Goal: Task Accomplishment & Management: Complete application form

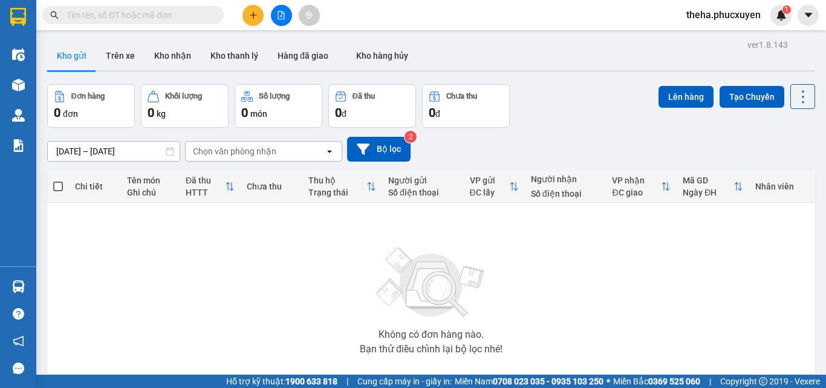
click at [250, 15] on icon "plus" at bounding box center [253, 15] width 8 height 8
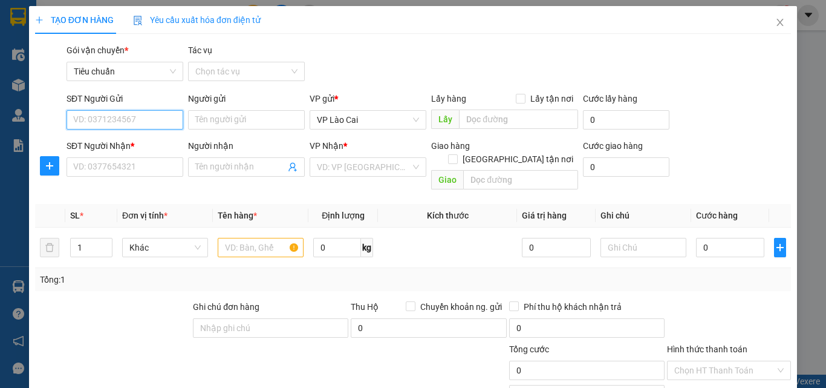
click at [155, 117] on input "SĐT Người Gửi" at bounding box center [125, 119] width 117 height 19
type input "0355456493"
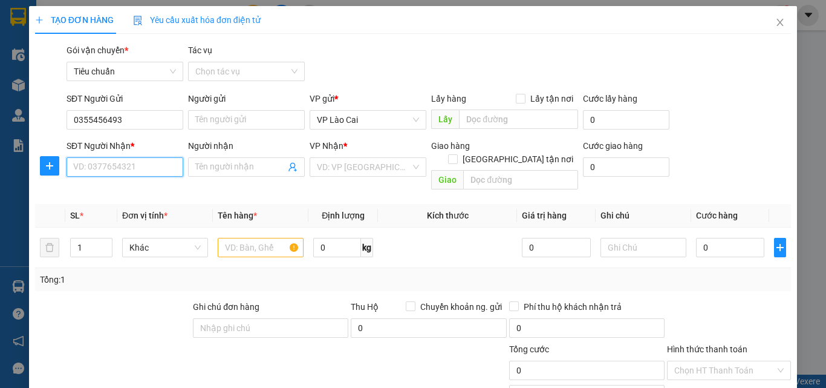
click at [139, 163] on input "SĐT Người Nhận *" at bounding box center [125, 166] width 117 height 19
click at [135, 166] on input "SĐT Người Nhận *" at bounding box center [125, 166] width 117 height 19
type input "0865758500"
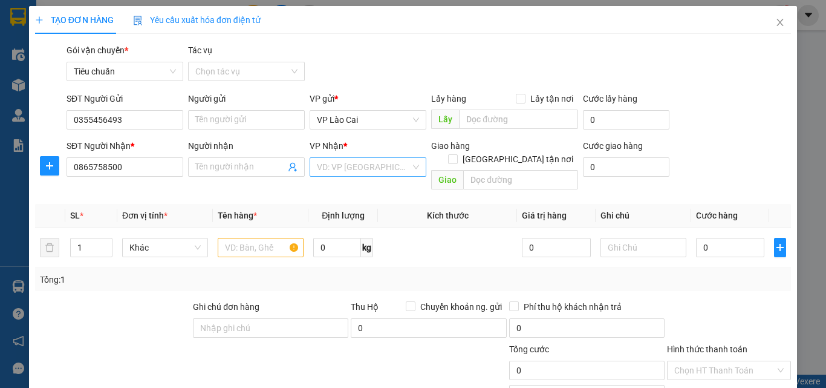
click at [357, 167] on input "search" at bounding box center [364, 167] width 94 height 18
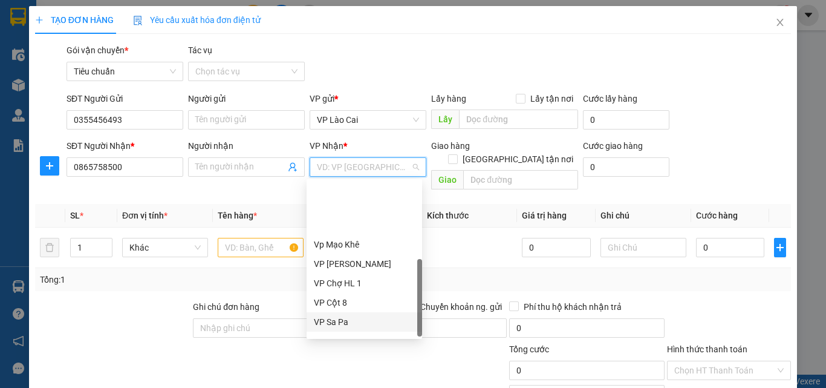
scroll to position [194, 0]
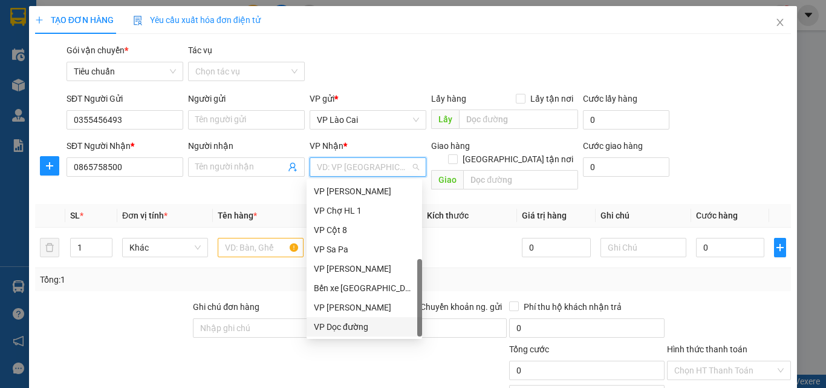
click at [359, 327] on div "VP Dọc đường" at bounding box center [364, 326] width 101 height 13
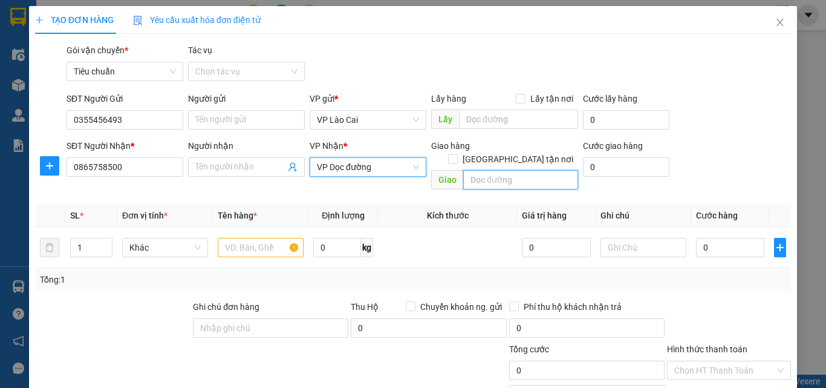
click at [493, 170] on input "text" at bounding box center [520, 179] width 115 height 19
type input "bãi cháy"
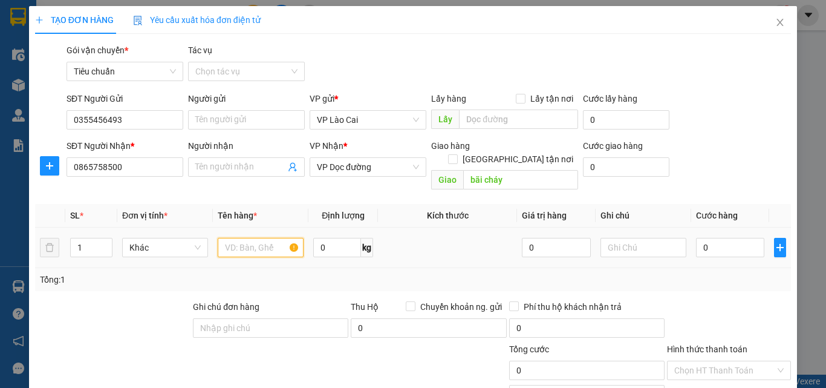
click at [270, 238] on input "text" at bounding box center [261, 247] width 86 height 19
type input "1 xốp quả"
click at [736, 238] on input "0" at bounding box center [730, 247] width 68 height 19
type input "9"
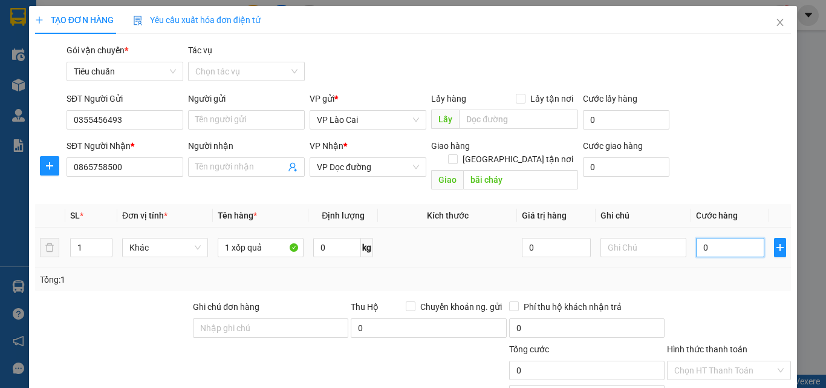
type input "9"
type input "90"
type input "90.000"
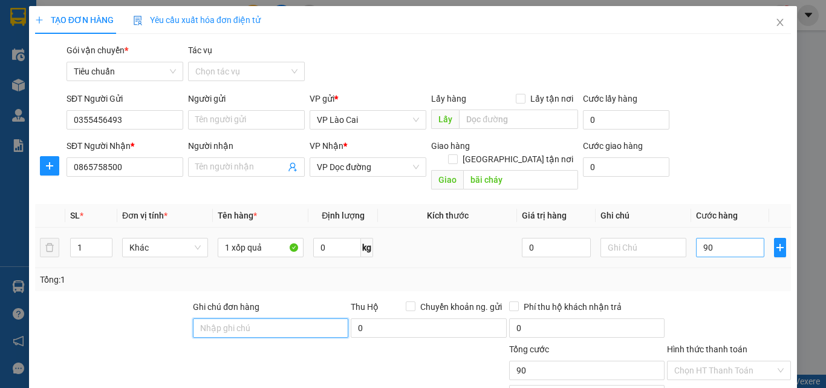
type input "90.000"
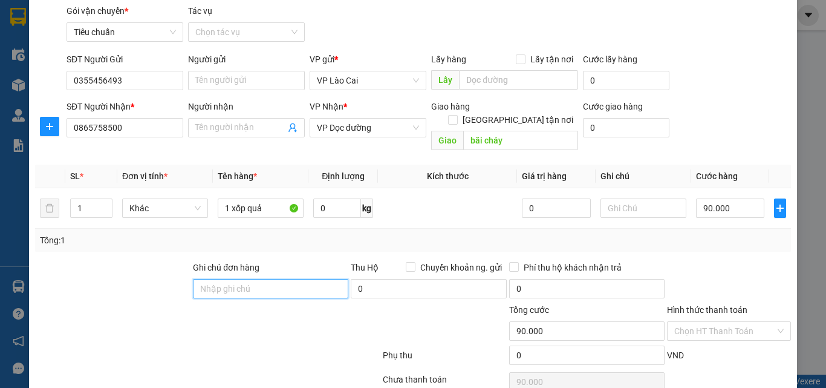
scroll to position [60, 0]
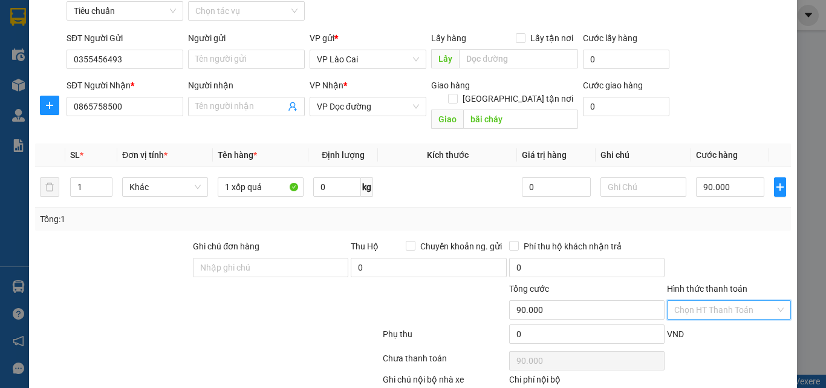
click at [724, 301] on input "Hình thức thanh toán" at bounding box center [724, 310] width 101 height 18
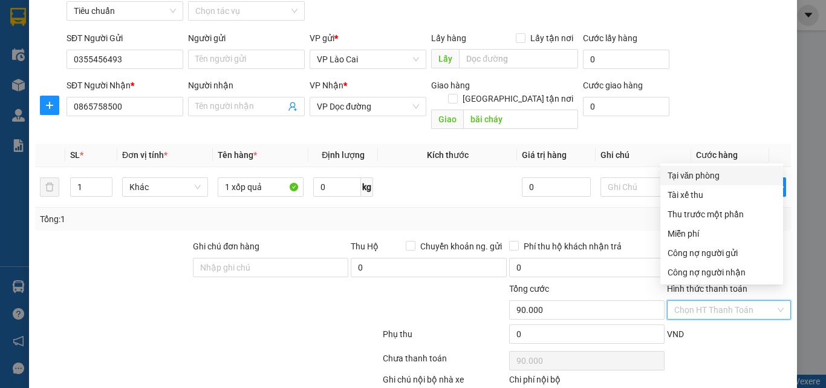
click at [706, 178] on div "Tại văn phòng" at bounding box center [722, 175] width 108 height 13
type input "0"
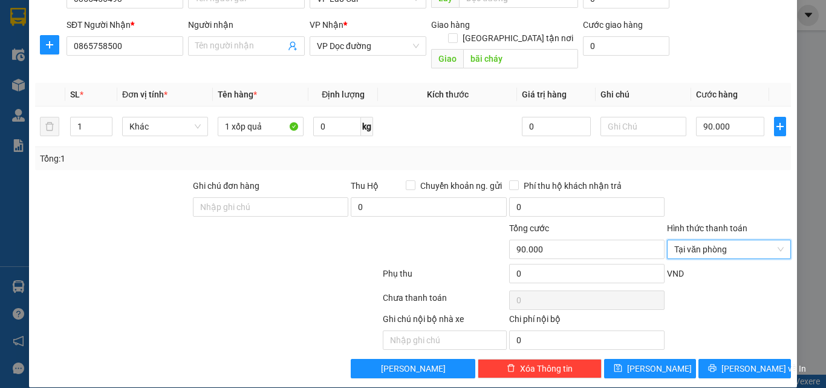
scroll to position [122, 0]
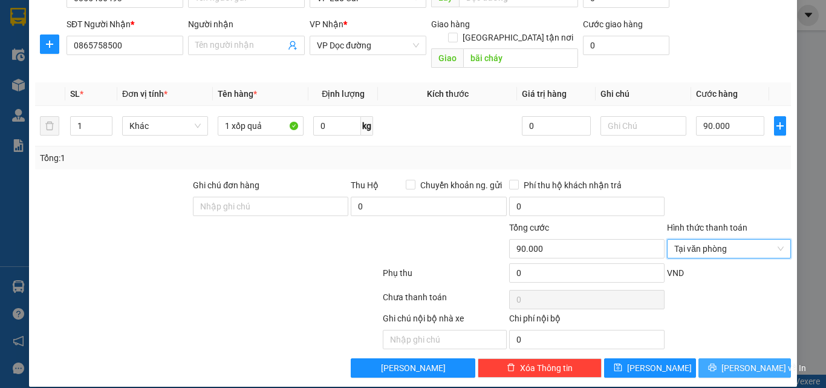
click at [727, 361] on span "[PERSON_NAME] và In" at bounding box center [763, 367] width 85 height 13
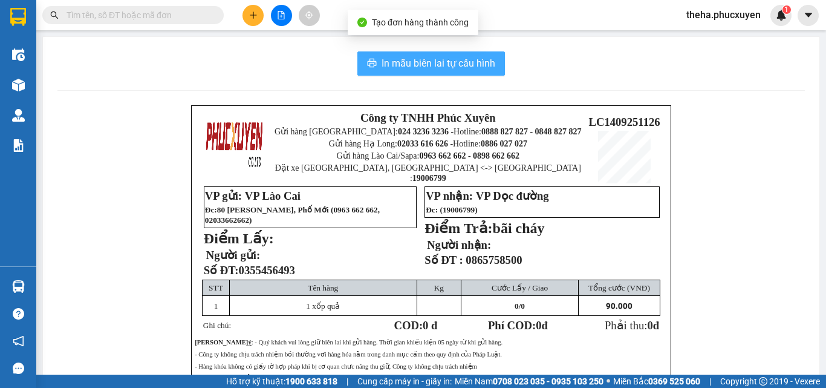
click at [408, 64] on span "In mẫu biên lai tự cấu hình" at bounding box center [439, 63] width 114 height 15
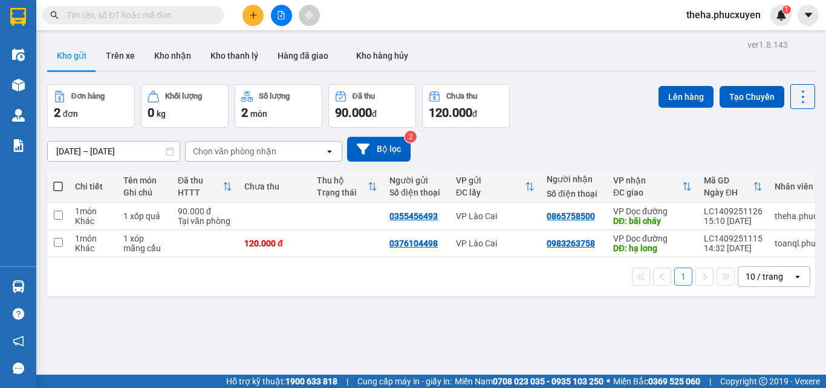
click at [261, 10] on button at bounding box center [252, 15] width 21 height 21
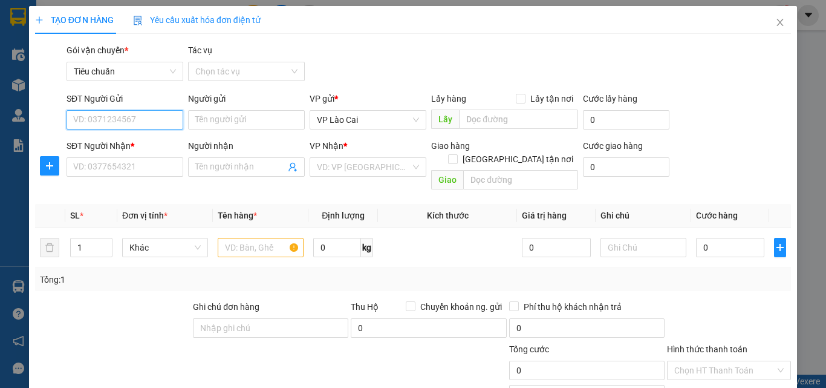
click at [120, 119] on input "SĐT Người Gửi" at bounding box center [125, 119] width 117 height 19
click at [120, 146] on div "0988446588" at bounding box center [123, 143] width 101 height 13
type input "0988446588"
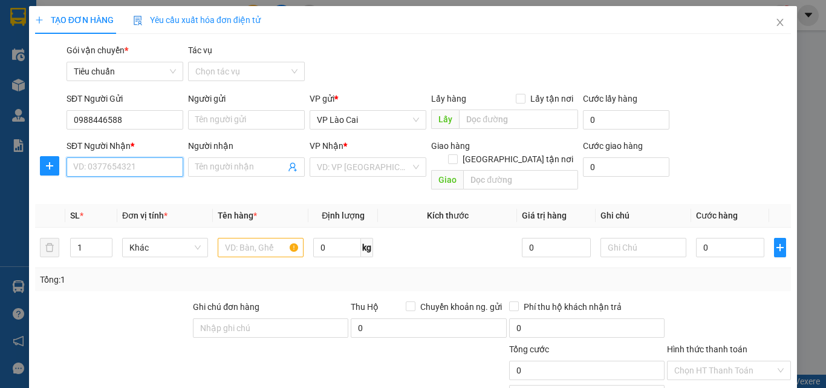
click at [119, 160] on input "SĐT Người Nhận *" at bounding box center [125, 166] width 117 height 19
click at [132, 165] on input "SĐT Người Nhận *" at bounding box center [125, 166] width 117 height 19
type input "0961032968"
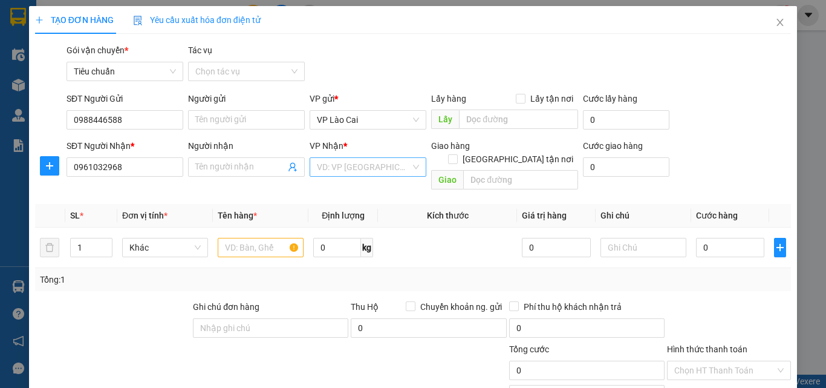
click at [363, 164] on input "search" at bounding box center [364, 167] width 94 height 18
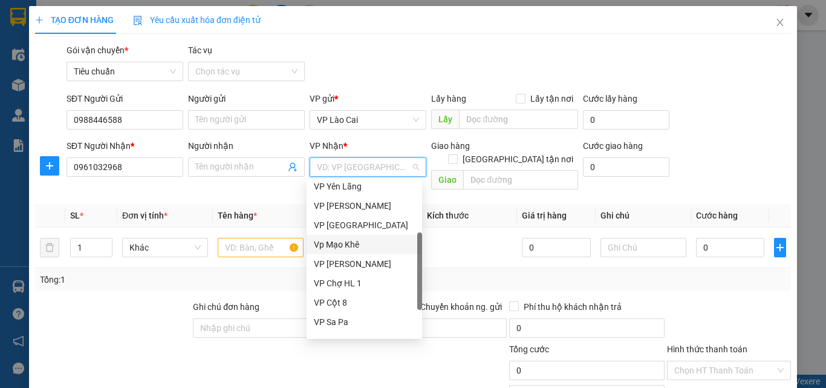
scroll to position [194, 0]
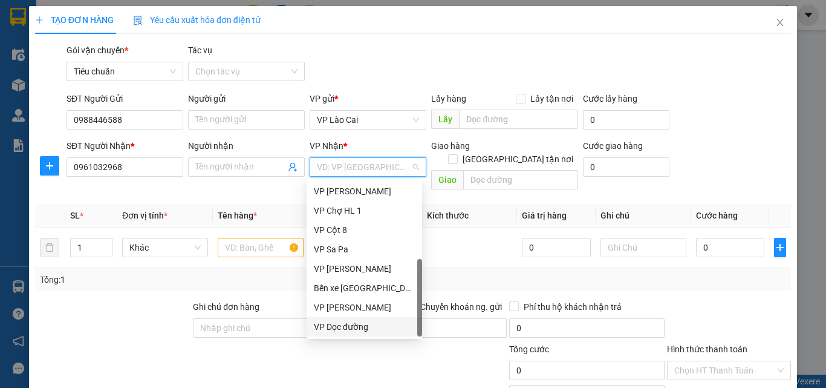
click at [354, 331] on div "VP Dọc đường" at bounding box center [364, 326] width 101 height 13
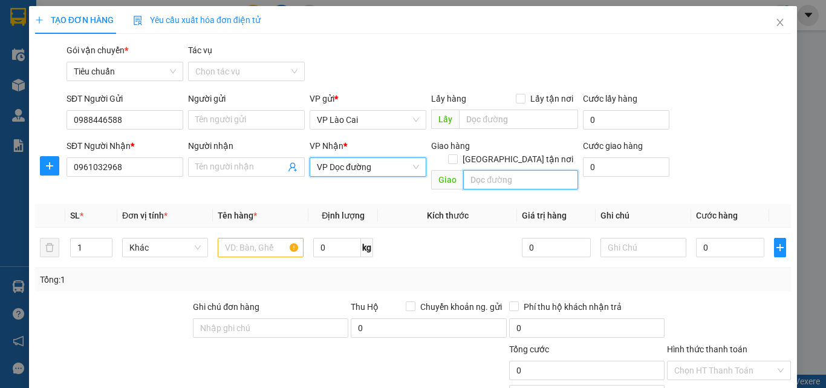
click at [481, 170] on input "text" at bounding box center [520, 179] width 115 height 19
type input "d"
type input "đông triều"
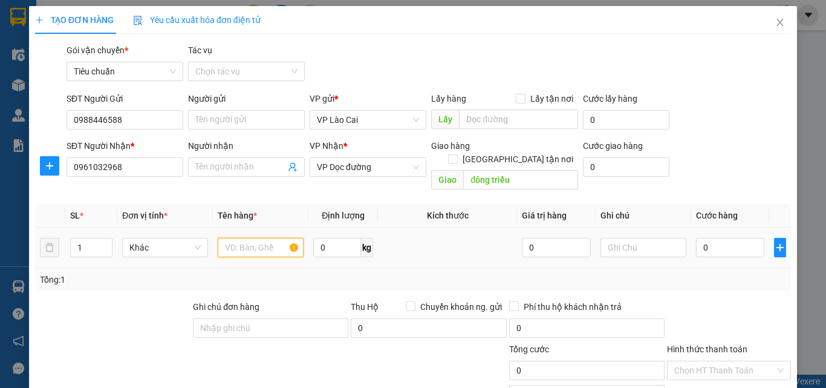
click at [246, 238] on input "text" at bounding box center [261, 247] width 86 height 19
type input "1 hộp nhỏ đồ sắt"
click at [736, 238] on input "0" at bounding box center [730, 247] width 68 height 19
type input "7"
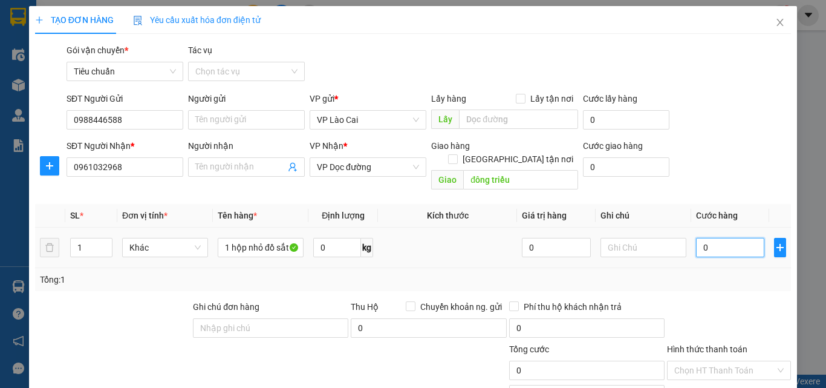
type input "7"
type input "70"
type input "70.000"
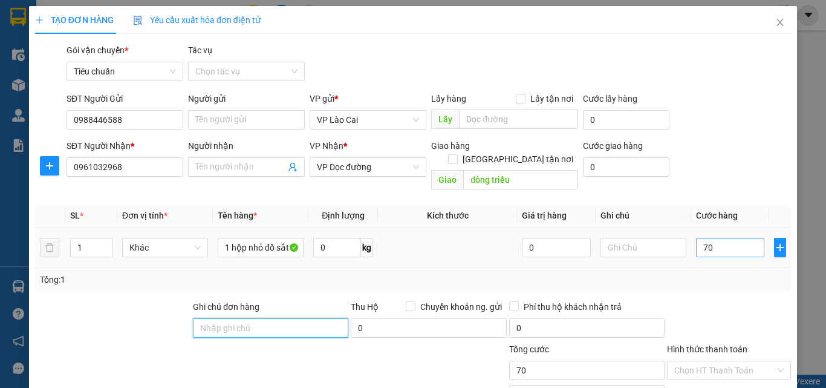
type input "70.000"
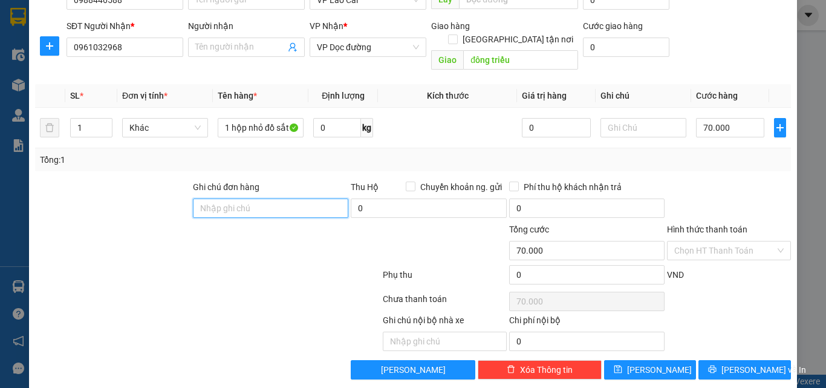
scroll to position [121, 0]
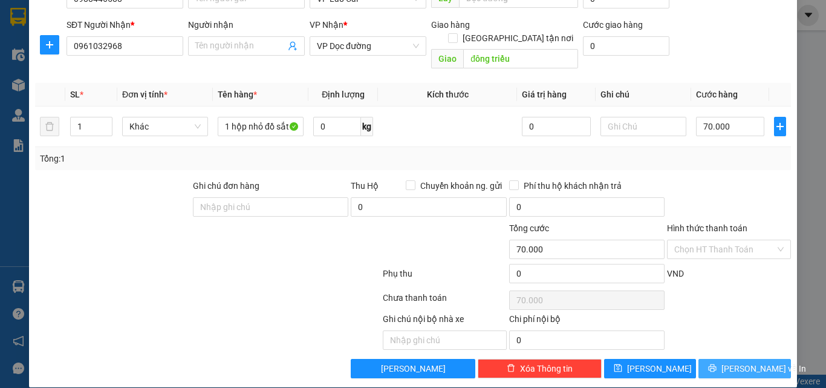
click at [759, 362] on span "[PERSON_NAME] và In" at bounding box center [763, 368] width 85 height 13
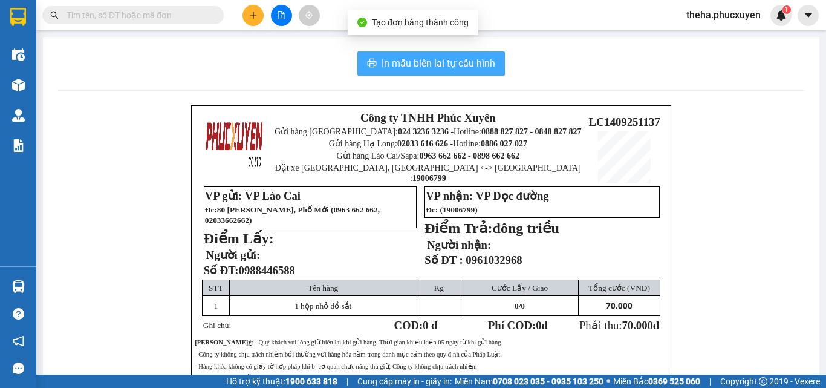
click at [468, 69] on span "In mẫu biên lai tự cấu hình" at bounding box center [439, 63] width 114 height 15
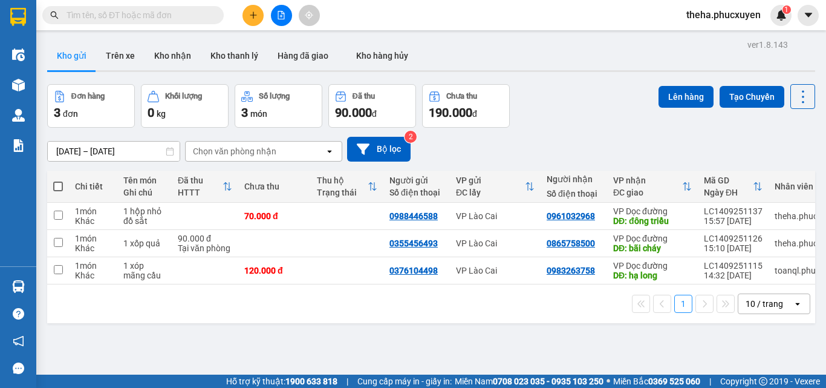
click at [593, 137] on div "[DATE] – [DATE] Press the down arrow key to interact with the calendar and sele…" at bounding box center [431, 149] width 768 height 25
click at [582, 111] on div "Đơn hàng 3 đơn Khối lượng 0 kg Số lượng 3 món Đã thu 90.000 đ Chưa thu 190.000 …" at bounding box center [431, 106] width 768 height 44
click at [162, 53] on button "Kho nhận" at bounding box center [173, 55] width 56 height 29
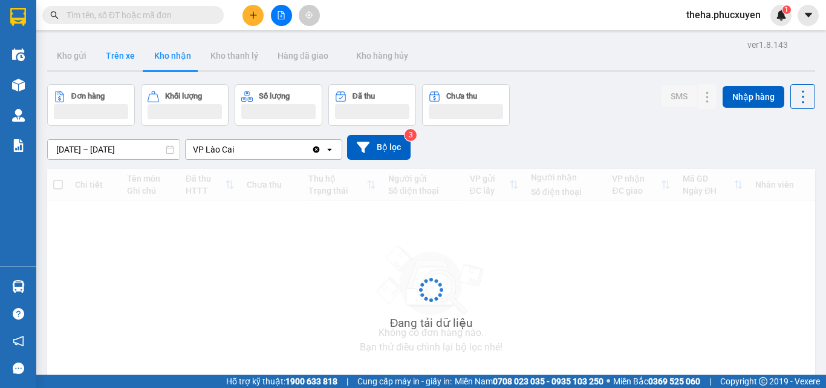
click at [116, 53] on button "Trên xe" at bounding box center [120, 55] width 48 height 29
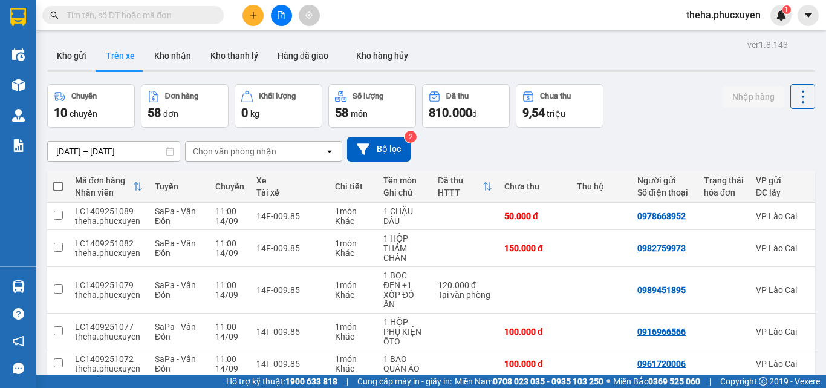
click at [273, 154] on div "Chọn văn phòng nhận" at bounding box center [234, 151] width 83 height 12
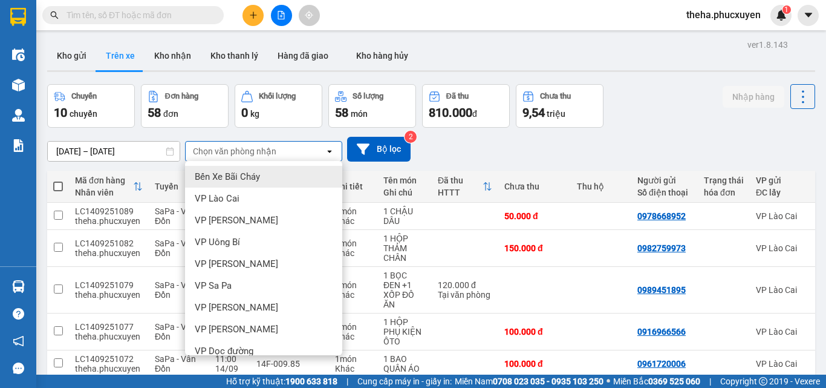
click at [273, 154] on div "Chọn văn phòng nhận" at bounding box center [234, 151] width 83 height 12
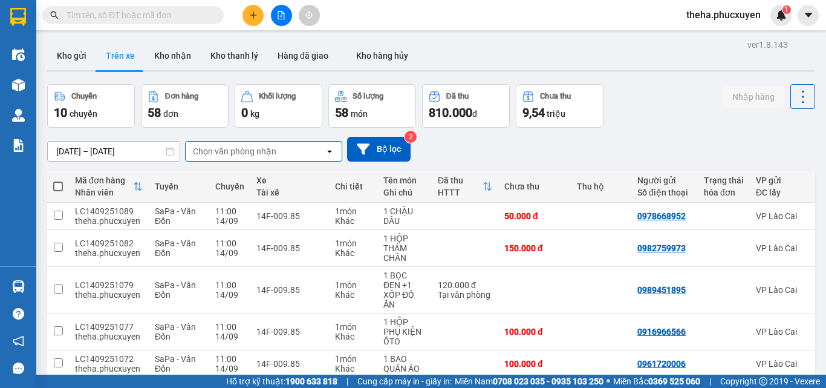
click at [115, 117] on div "10 chuyến" at bounding box center [91, 112] width 74 height 17
click at [70, 54] on button "Kho gửi" at bounding box center [71, 55] width 49 height 29
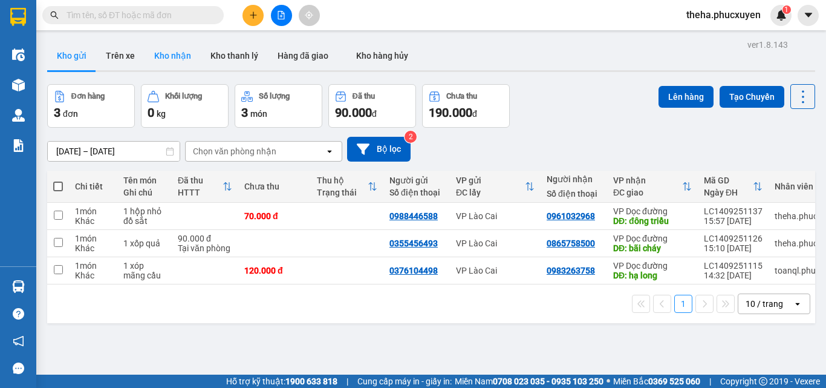
click at [185, 48] on button "Kho nhận" at bounding box center [173, 55] width 56 height 29
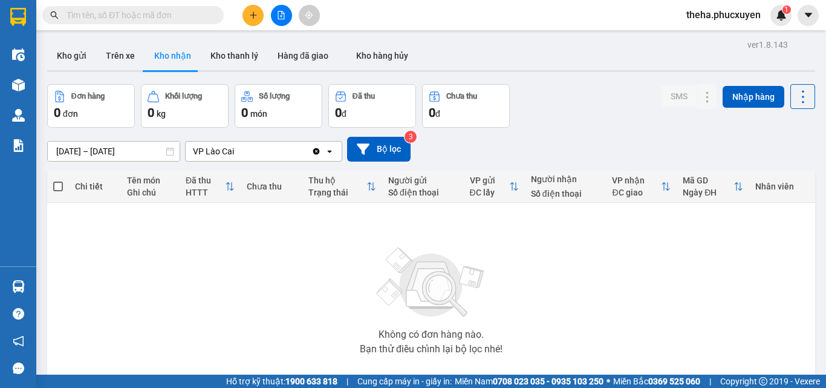
click at [205, 150] on div "VP Lào Cai" at bounding box center [213, 151] width 41 height 12
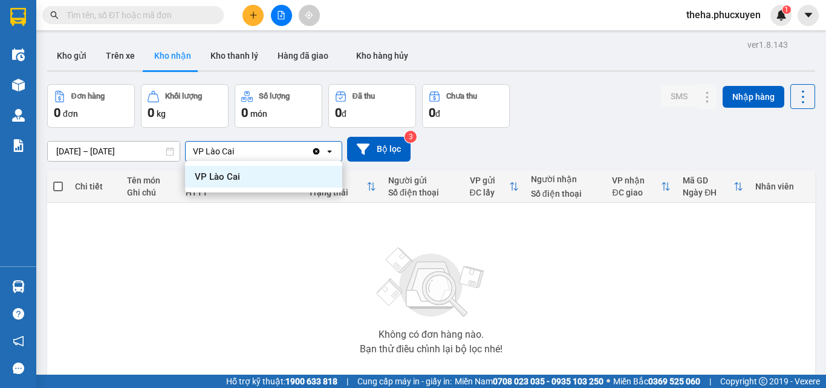
click at [205, 150] on div "VP Lào Cai" at bounding box center [213, 151] width 41 height 12
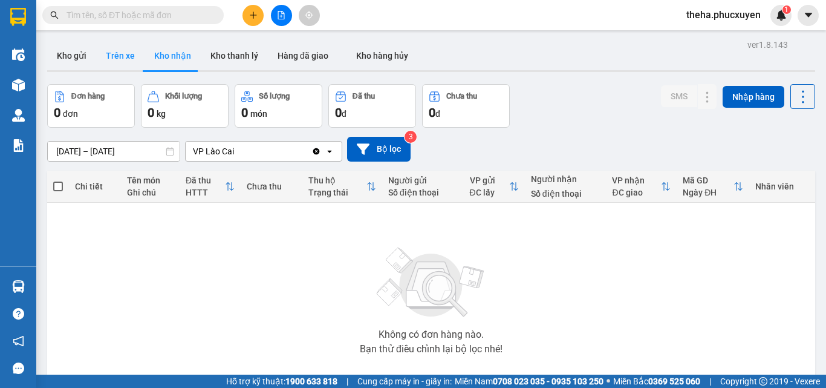
click at [133, 51] on button "Trên xe" at bounding box center [120, 55] width 48 height 29
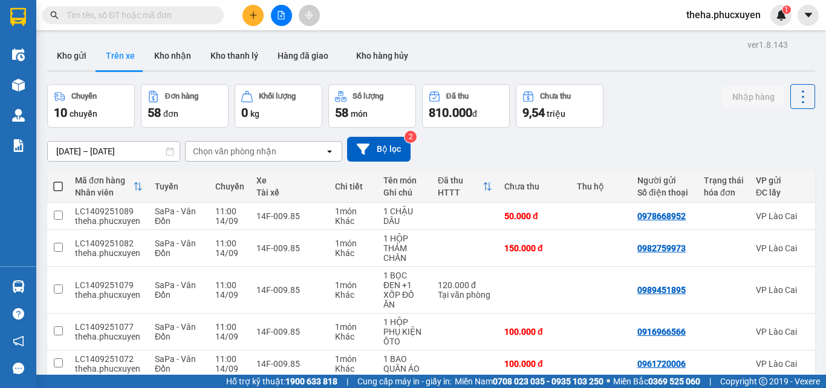
click at [268, 149] on div "Chọn văn phòng nhận" at bounding box center [234, 151] width 83 height 12
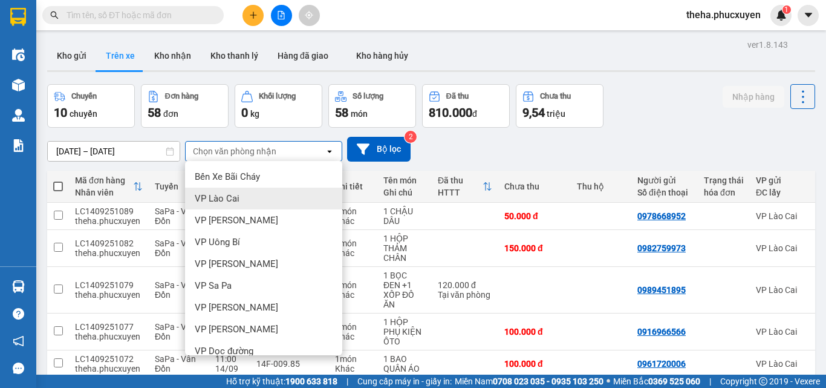
click at [246, 195] on div "VP Lào Cai" at bounding box center [263, 198] width 157 height 22
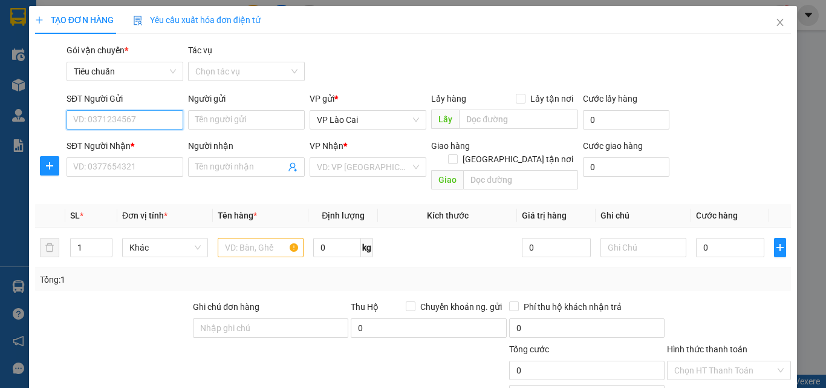
click at [126, 112] on input "SĐT Người Gửi" at bounding box center [125, 119] width 117 height 19
click at [131, 134] on div "0989575959" at bounding box center [123, 143] width 115 height 19
type input "0989575959"
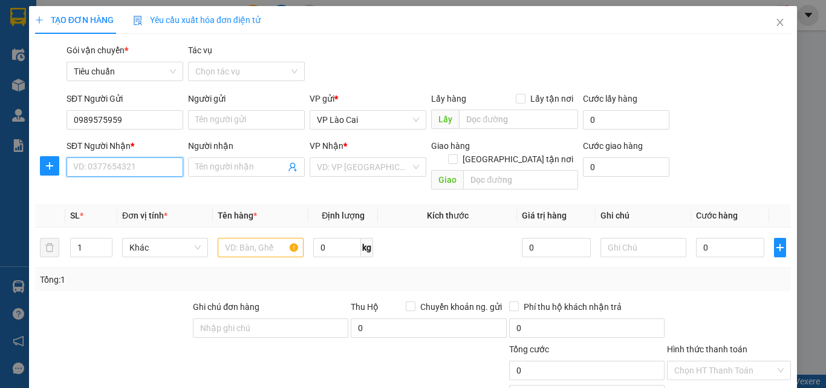
click at [134, 171] on input "SĐT Người Nhận *" at bounding box center [125, 166] width 117 height 19
type input "0374636663"
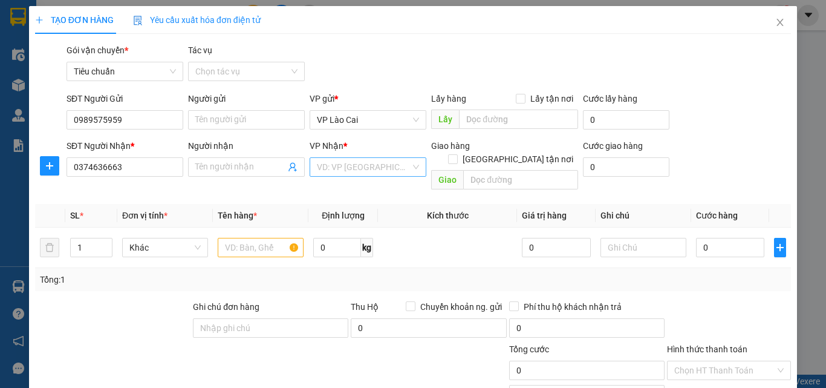
click at [393, 161] on input "search" at bounding box center [364, 167] width 94 height 18
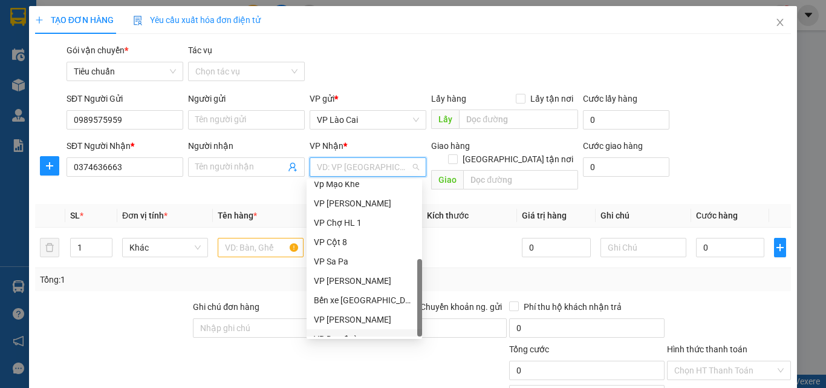
scroll to position [194, 0]
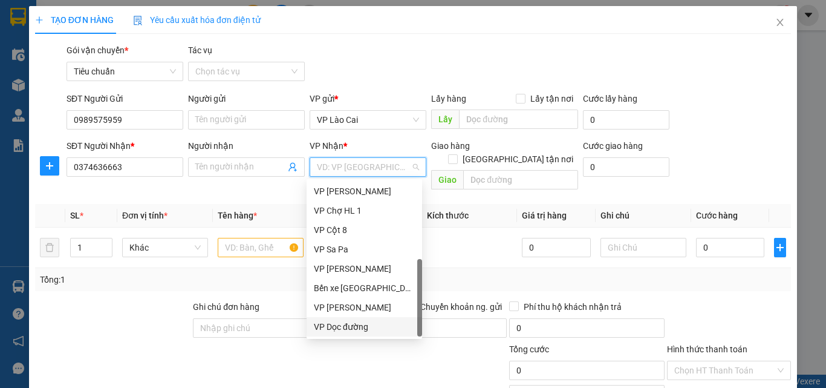
click at [368, 330] on div "VP Dọc đường" at bounding box center [364, 326] width 101 height 13
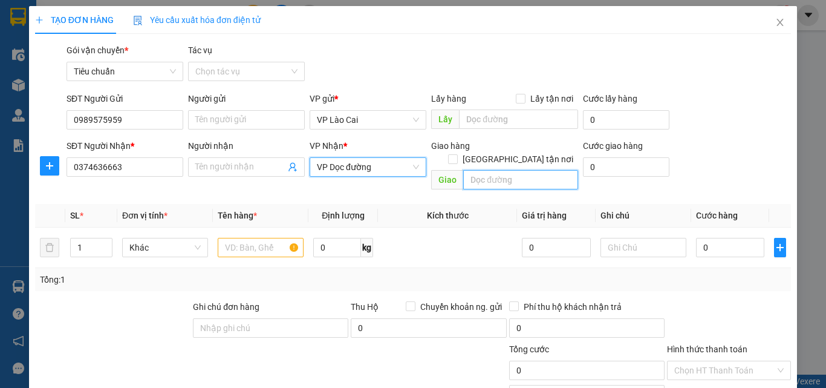
click at [487, 170] on input "text" at bounding box center [520, 179] width 115 height 19
type input "phả lại_ [GEOGRAPHIC_DATA]"
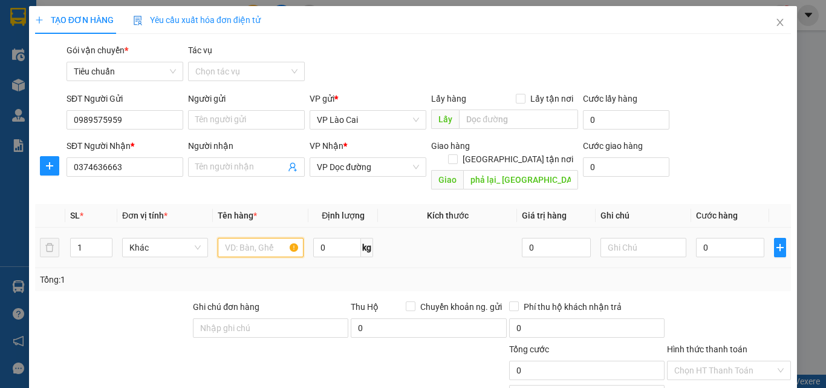
click at [251, 238] on input "text" at bounding box center [261, 247] width 86 height 19
type input "1 hộp nấm tươi"
click at [706, 238] on input "0" at bounding box center [730, 247] width 68 height 19
type input "7"
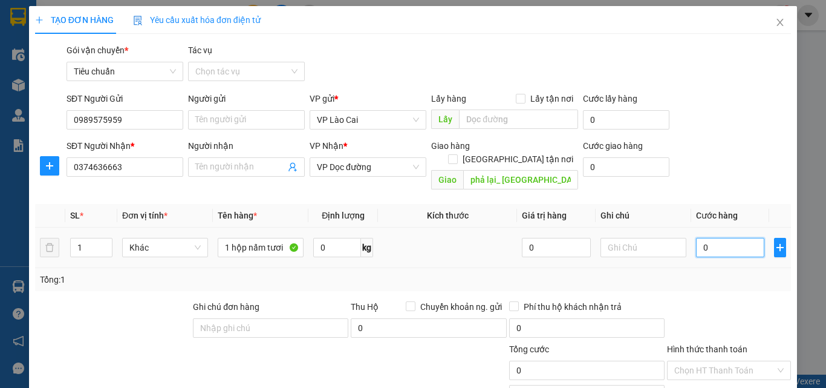
type input "7"
type input "70"
type input "70.000"
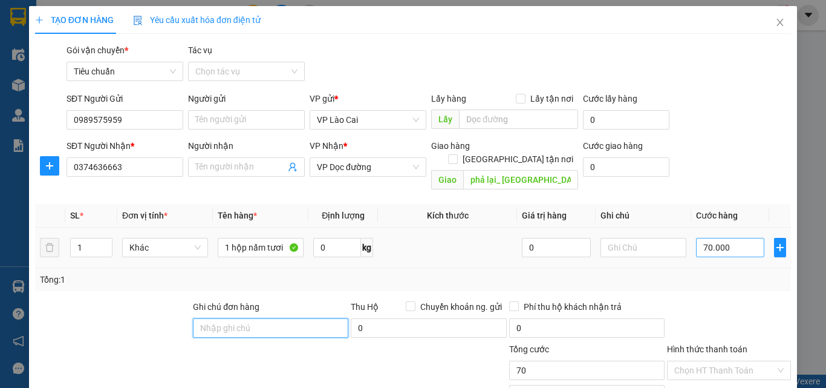
type input "70.000"
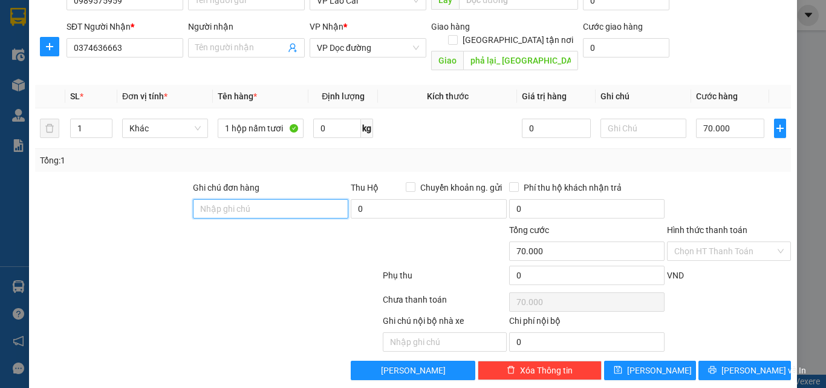
scroll to position [122, 0]
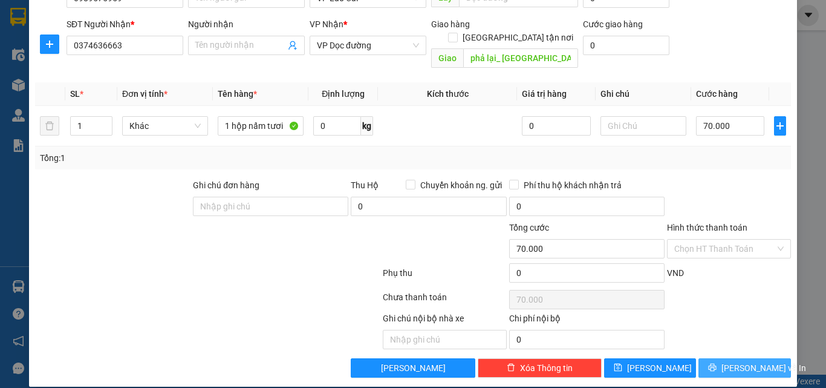
click at [747, 361] on span "[PERSON_NAME] và In" at bounding box center [763, 367] width 85 height 13
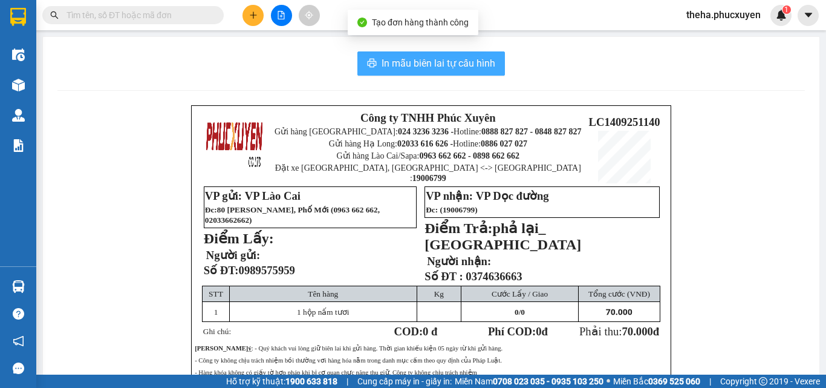
click at [465, 74] on button "In mẫu biên lai tự cấu hình" at bounding box center [431, 63] width 148 height 24
